Goal: Task Accomplishment & Management: Use online tool/utility

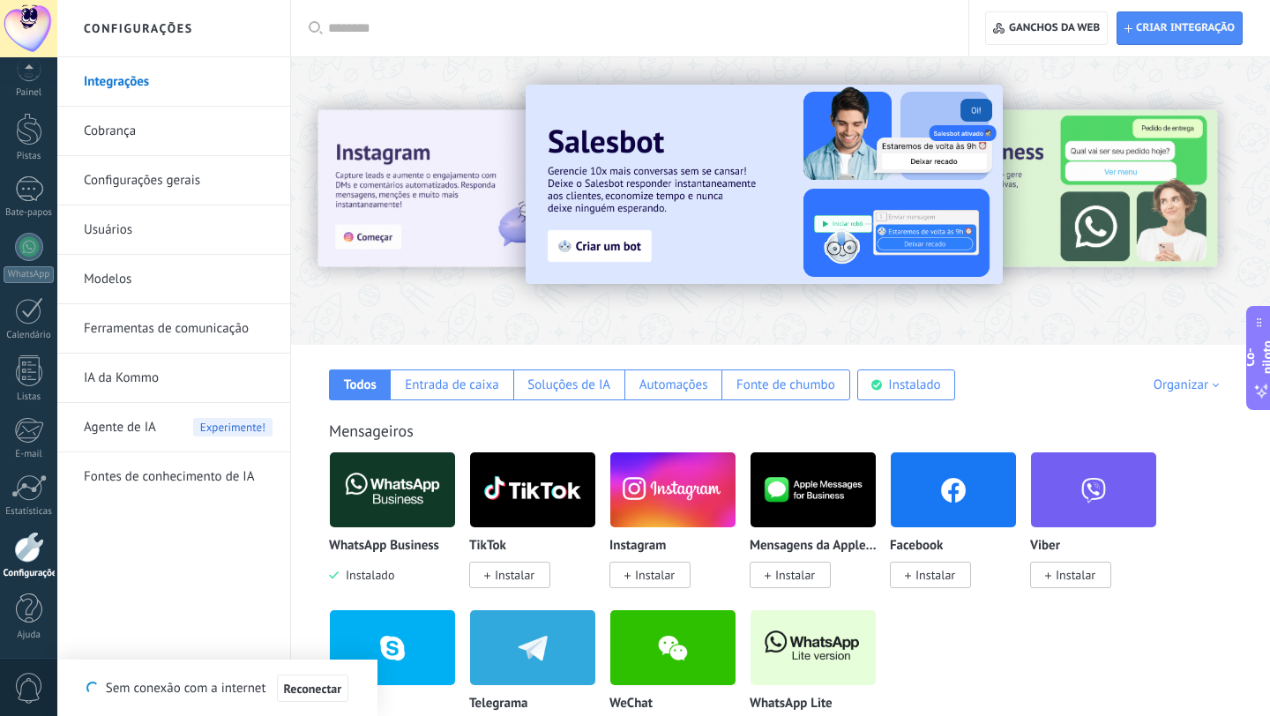
click at [145, 132] on link "Cobrança" at bounding box center [178, 131] width 189 height 49
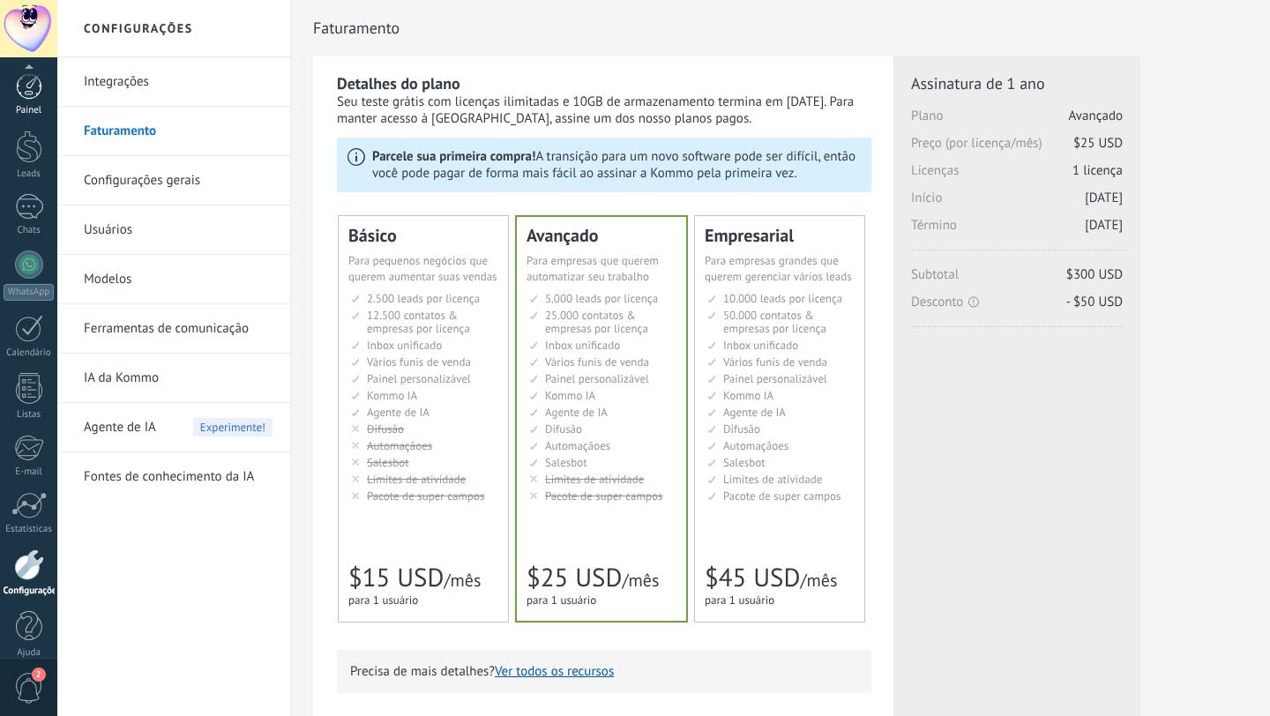
scroll to position [18, 0]
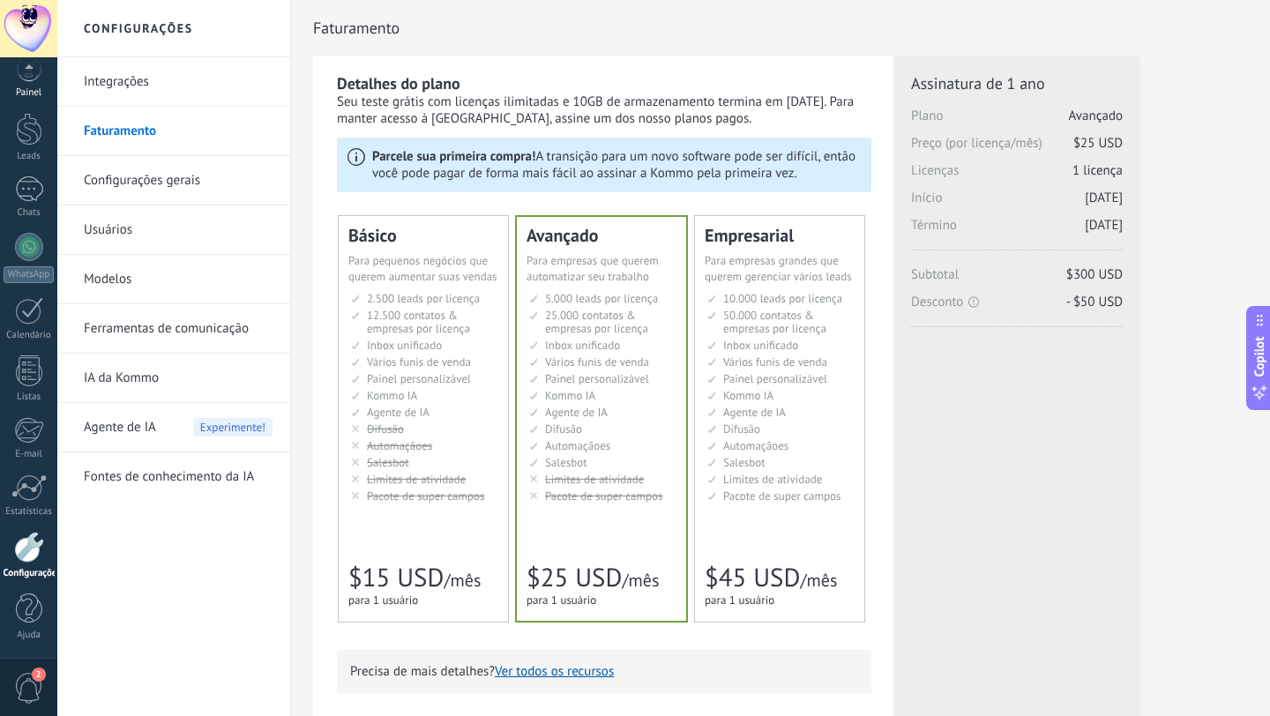
click at [31, 88] on div "Painel" at bounding box center [29, 92] width 51 height 11
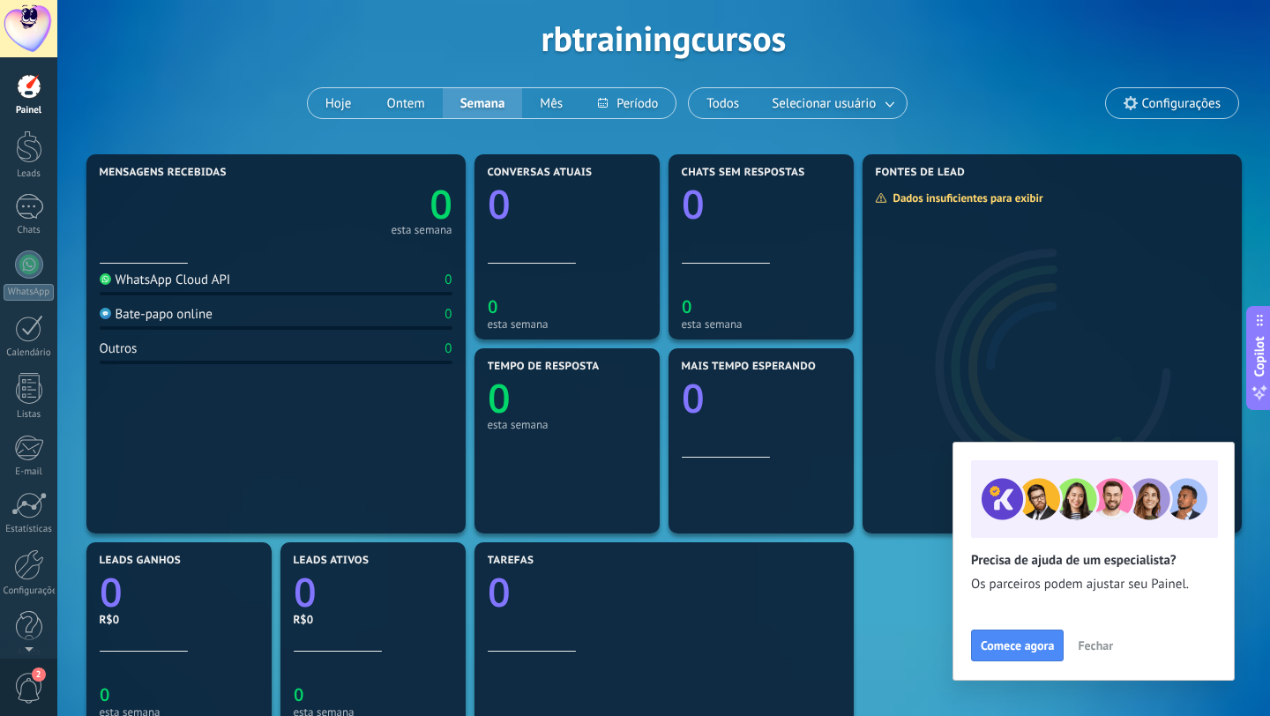
scroll to position [155, 0]
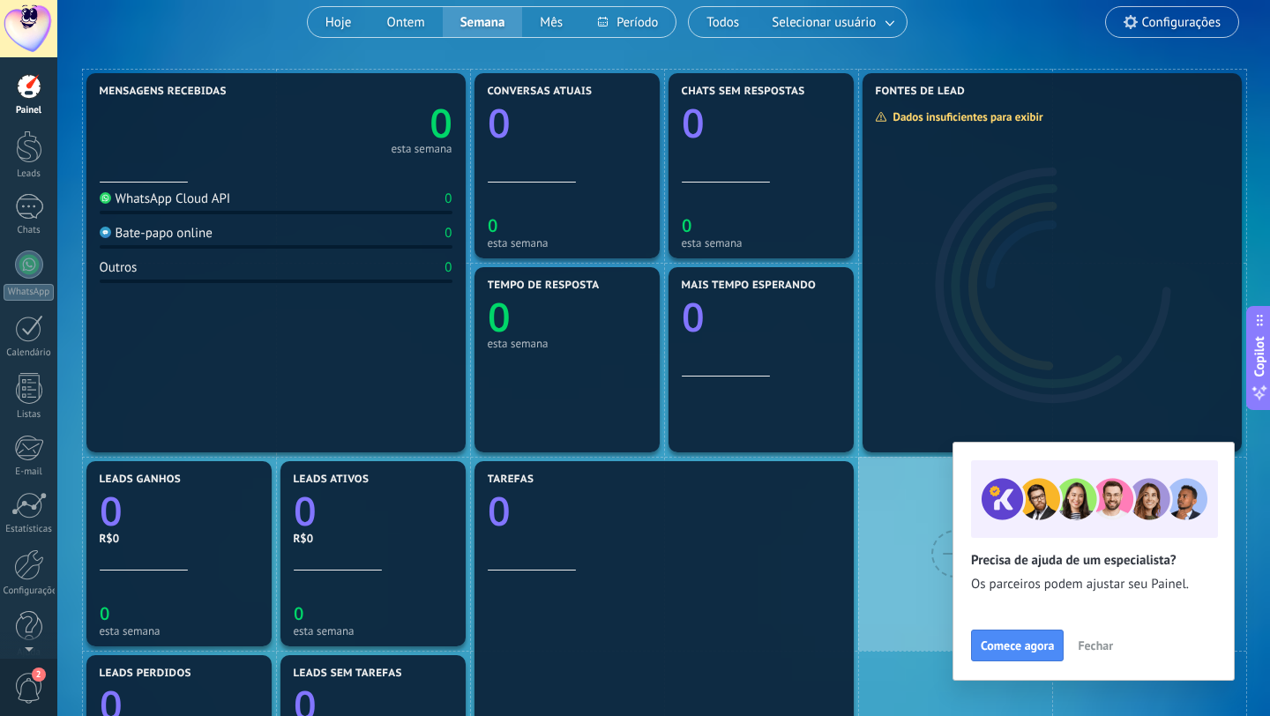
click at [1092, 644] on span "Fechar" at bounding box center [1095, 646] width 35 height 12
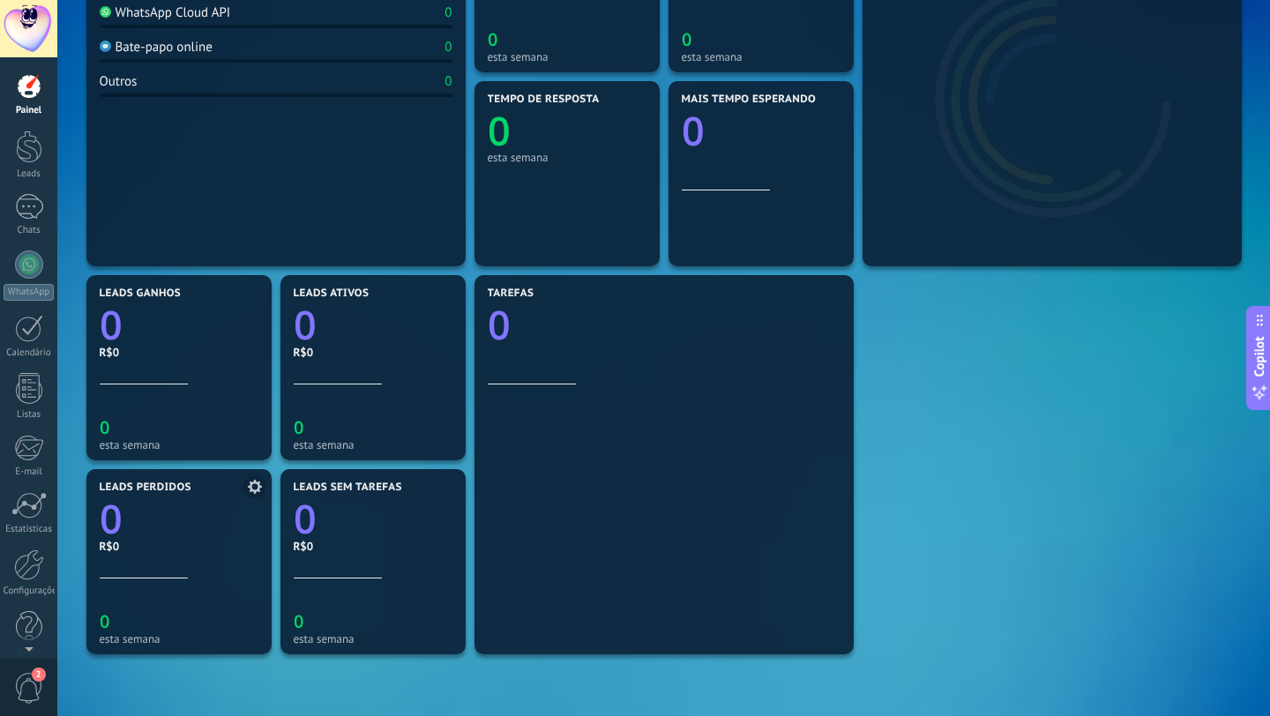
scroll to position [0, 0]
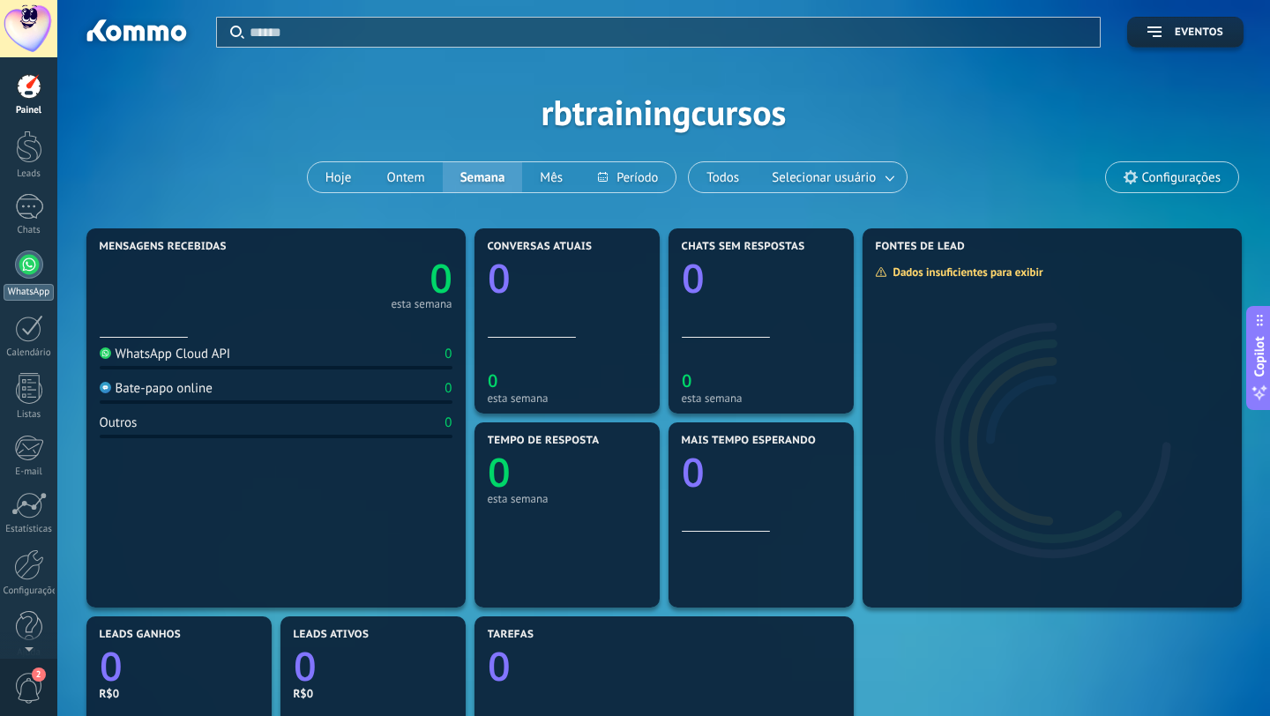
click at [30, 265] on div at bounding box center [29, 265] width 28 height 28
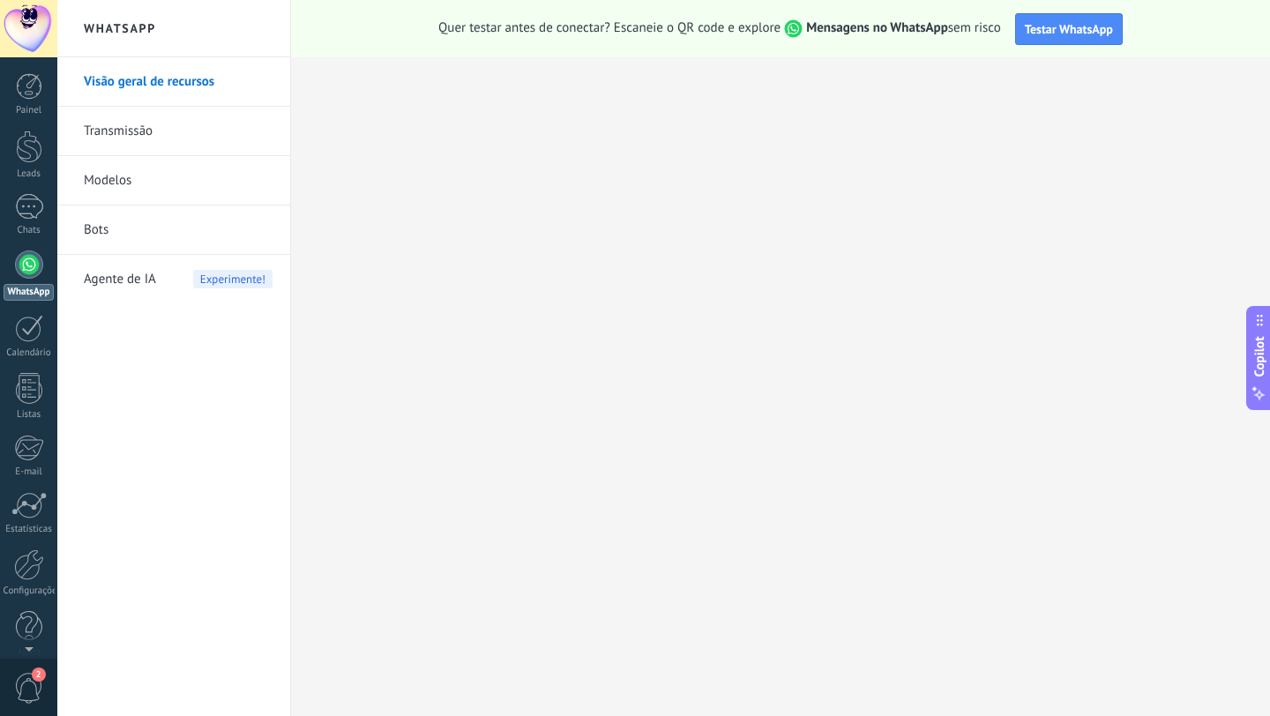
click at [31, 286] on div "WhatsApp" at bounding box center [29, 292] width 50 height 17
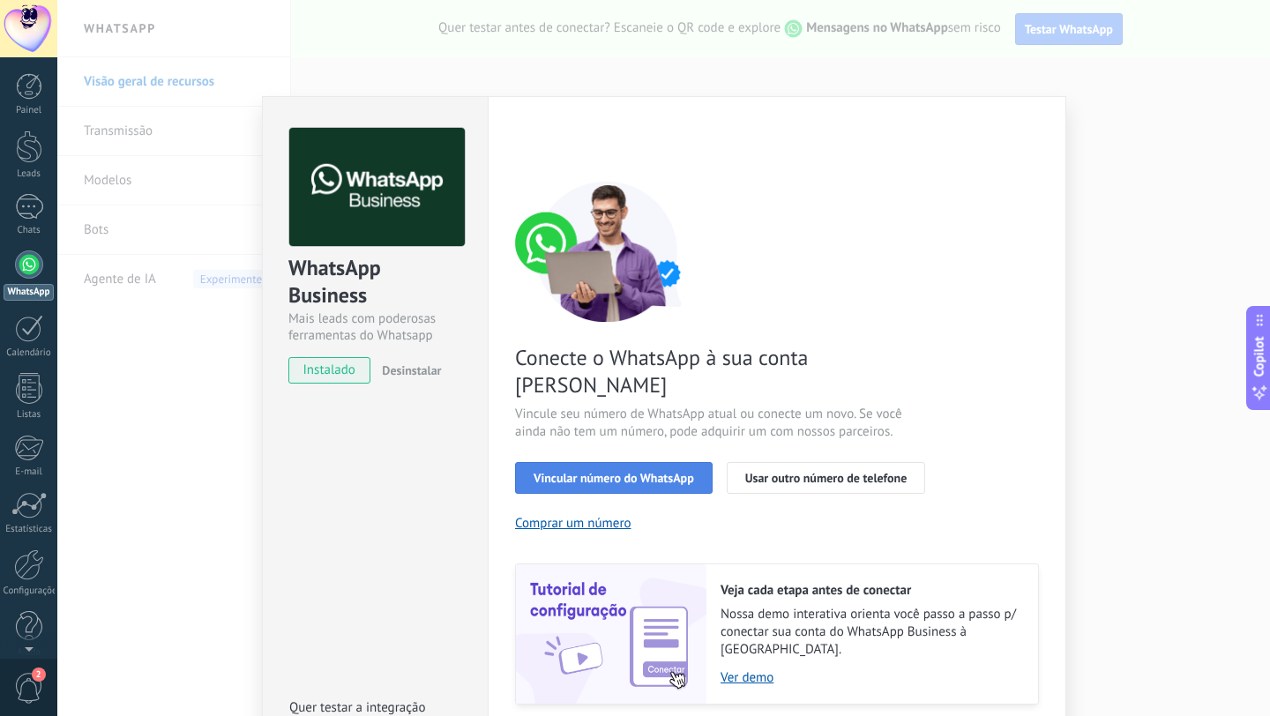
click at [641, 472] on span "Vincular número do WhatsApp" at bounding box center [614, 478] width 161 height 12
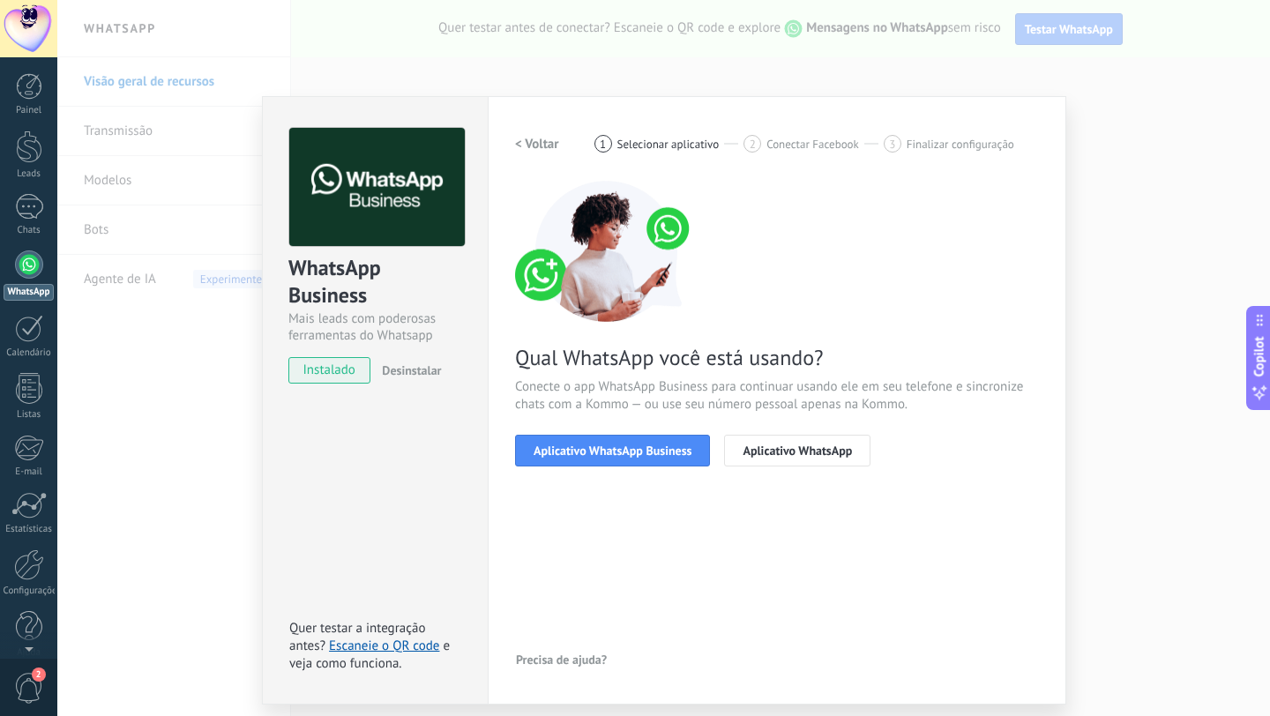
click at [641, 445] on span "Aplicativo WhatsApp Business" at bounding box center [613, 451] width 158 height 12
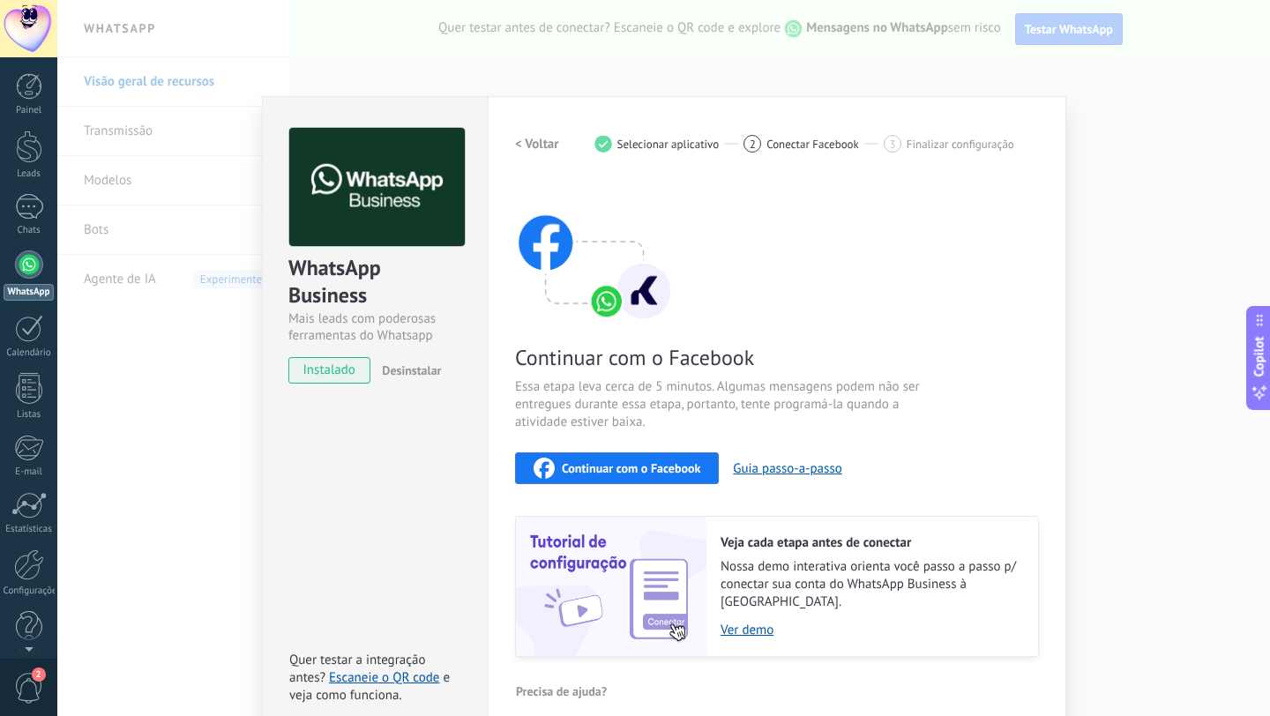
click at [617, 470] on span "Continuar com o Facebook" at bounding box center [631, 468] width 139 height 12
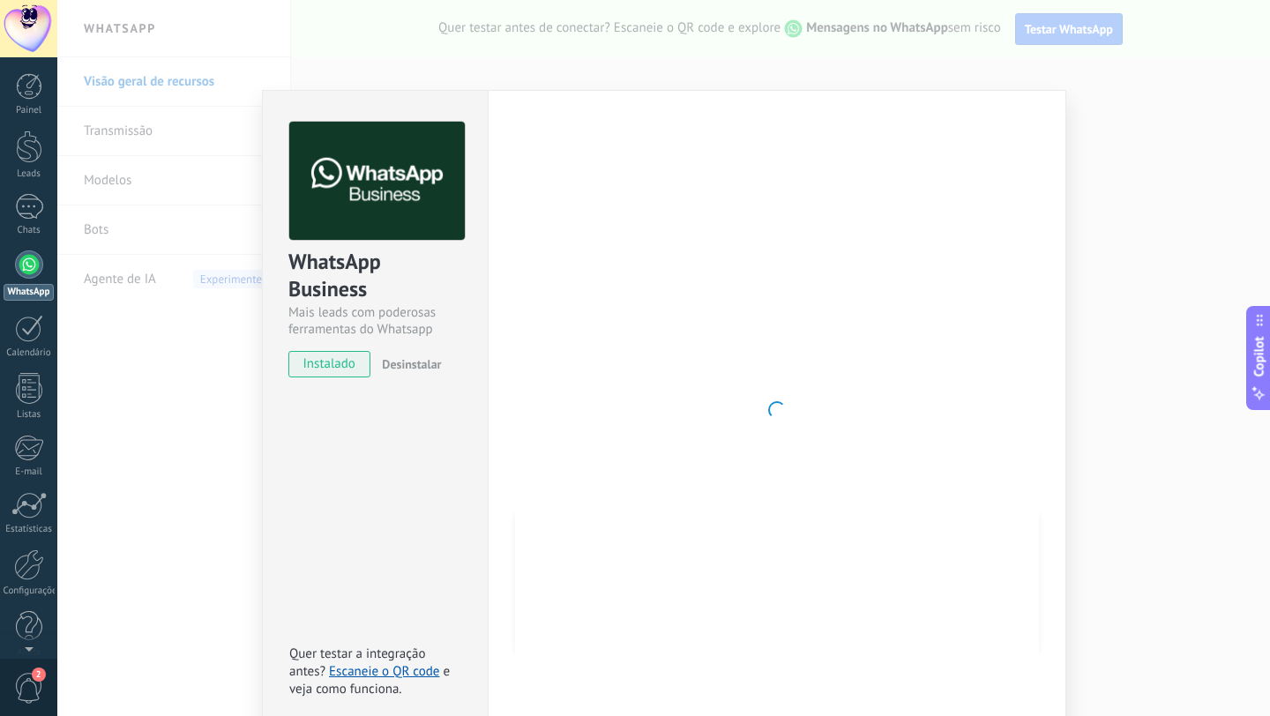
scroll to position [5, 0]
click at [778, 308] on div at bounding box center [777, 411] width 524 height 577
click at [349, 370] on span "instalado" at bounding box center [329, 365] width 80 height 26
click at [324, 363] on span "instalado" at bounding box center [329, 365] width 80 height 26
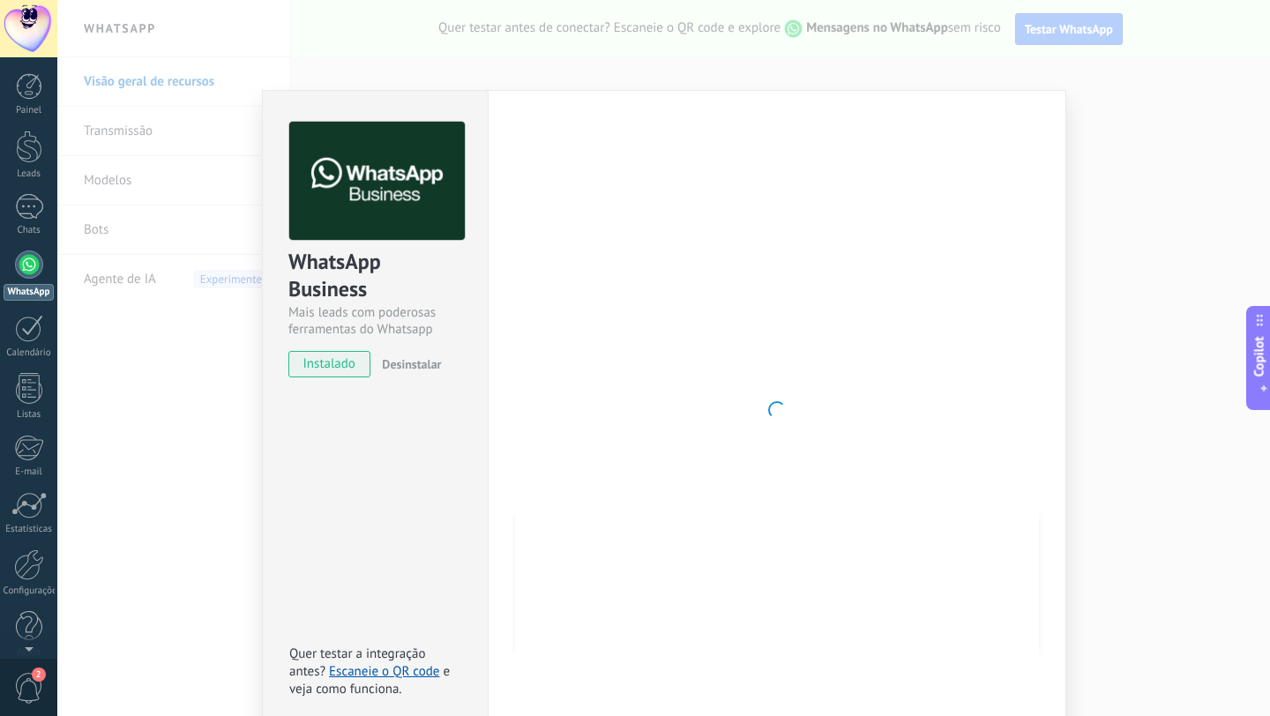
click at [1032, 295] on div at bounding box center [777, 410] width 524 height 577
click at [465, 305] on div "WhatsApp Business Mais leads com poderosas ferramentas do Whatsapp instalado De…" at bounding box center [375, 241] width 225 height 301
click at [402, 362] on span "Desinstalar" at bounding box center [411, 364] width 59 height 16
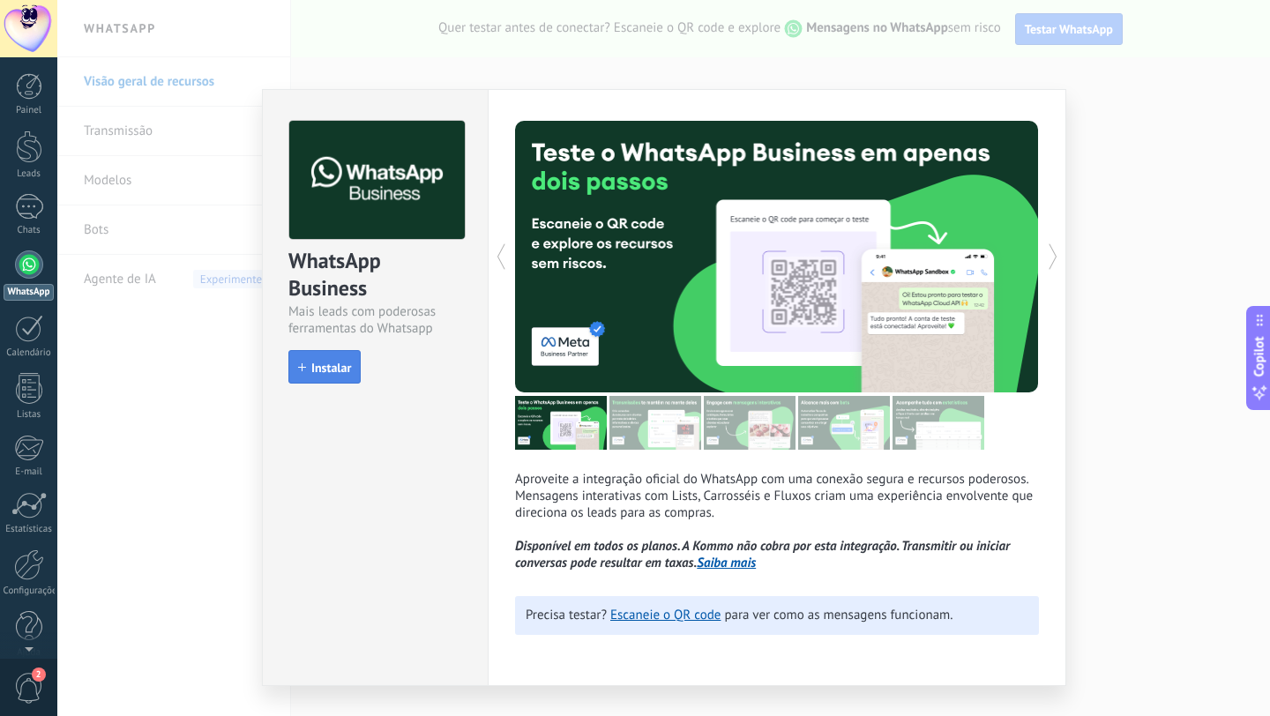
click at [311, 381] on button "Instalar" at bounding box center [325, 367] width 72 height 34
